Goal: Find specific page/section: Find specific page/section

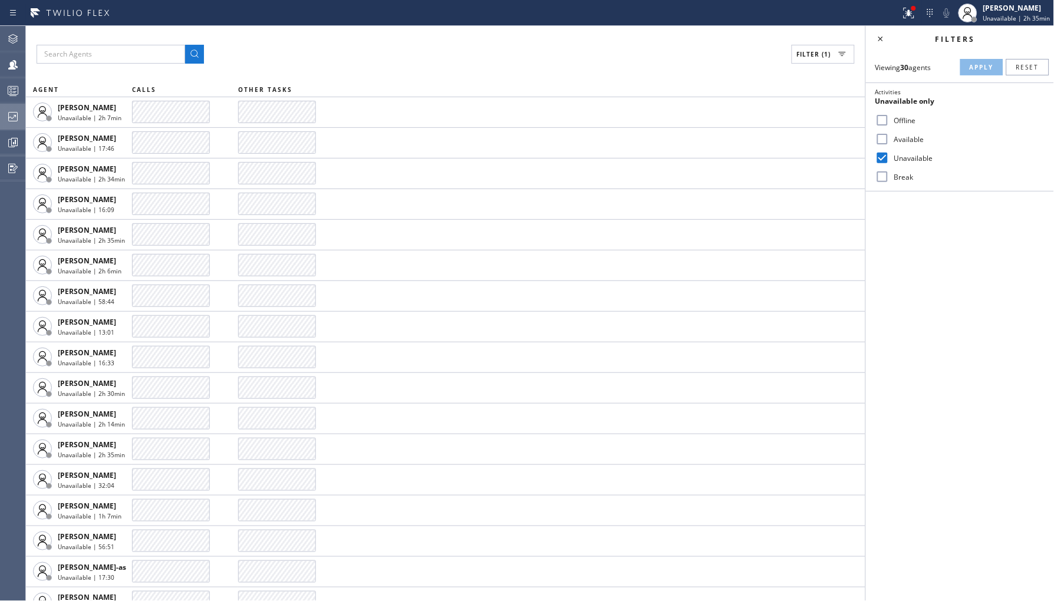
click at [1, 114] on div at bounding box center [13, 117] width 26 height 14
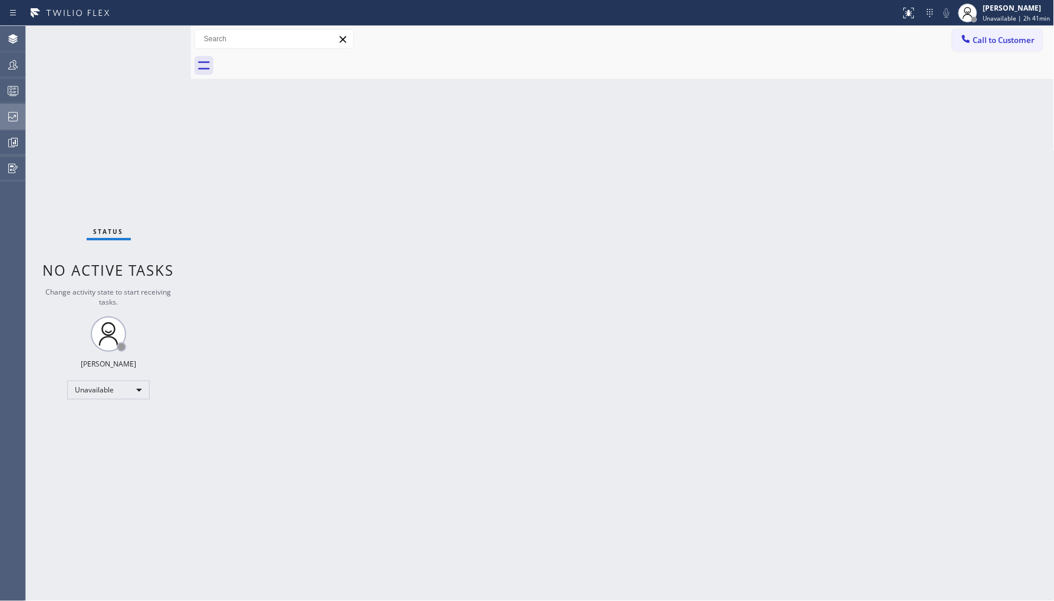
click at [18, 110] on icon at bounding box center [13, 117] width 14 height 14
